Goal: Information Seeking & Learning: Compare options

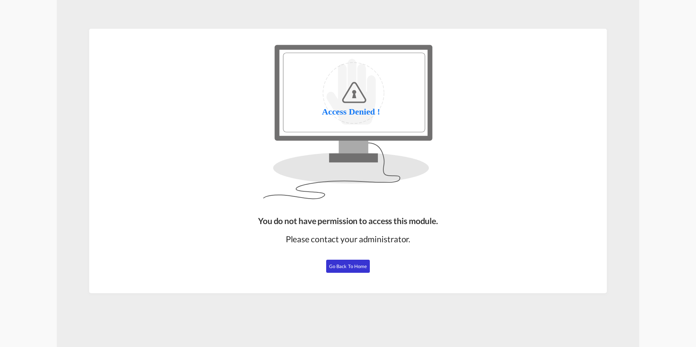
click at [361, 264] on span "Go Back to Home" at bounding box center [348, 267] width 38 height 6
